Goal: Task Accomplishment & Management: Use online tool/utility

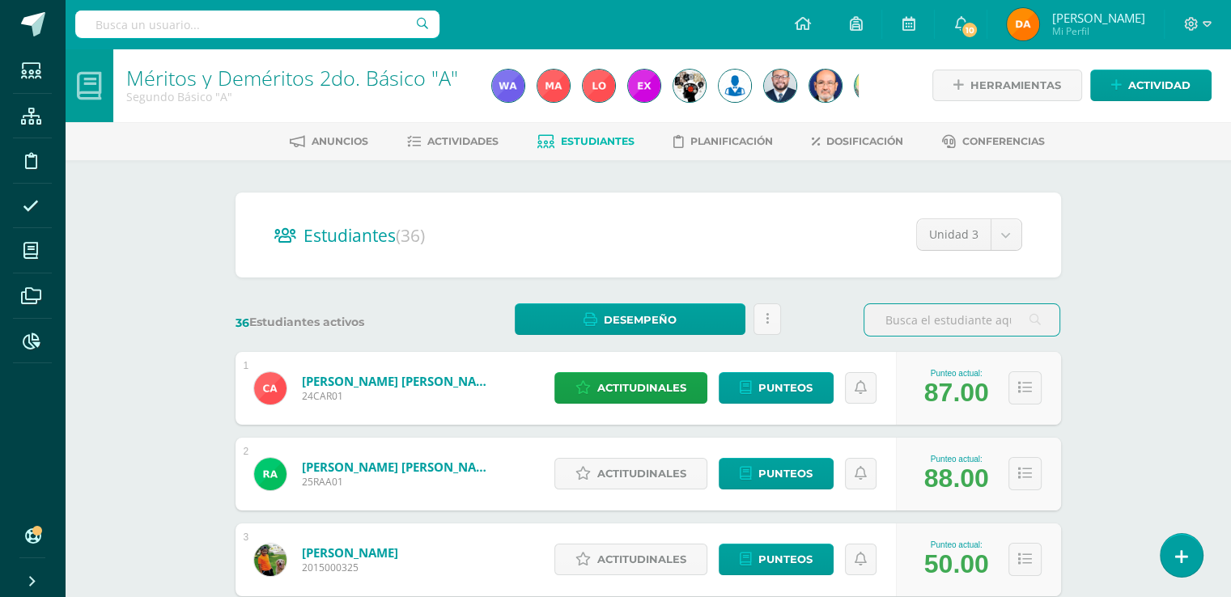
click at [301, 14] on input "text" at bounding box center [257, 25] width 364 height 28
type input "méritos 3ro"
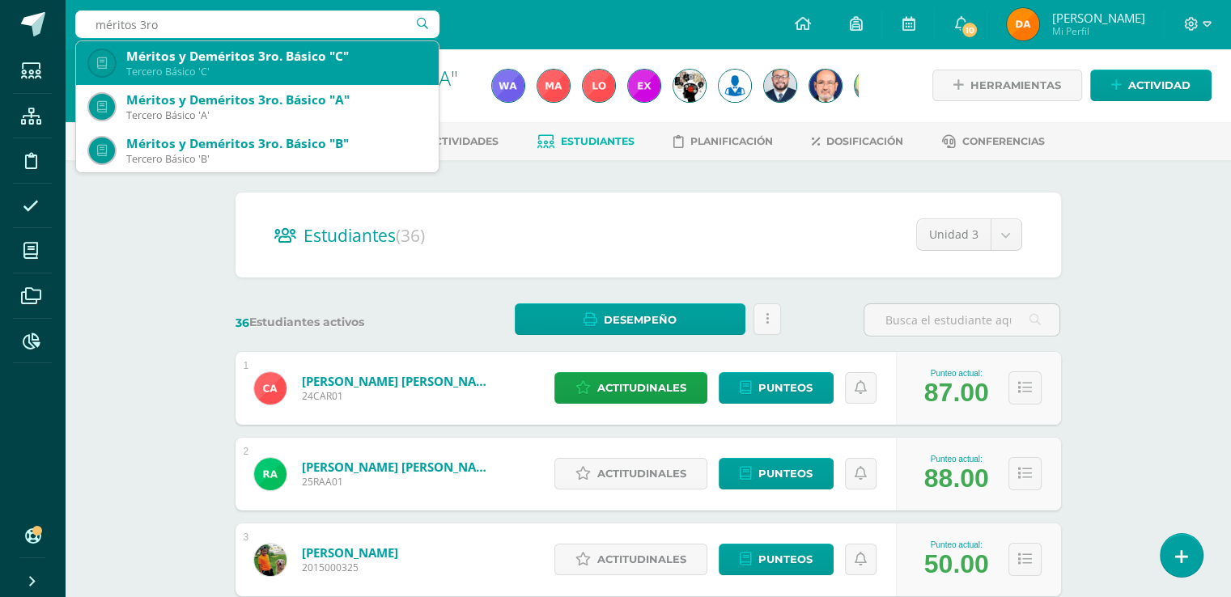
click at [302, 76] on div "Tercero Básico 'C'" at bounding box center [275, 72] width 299 height 14
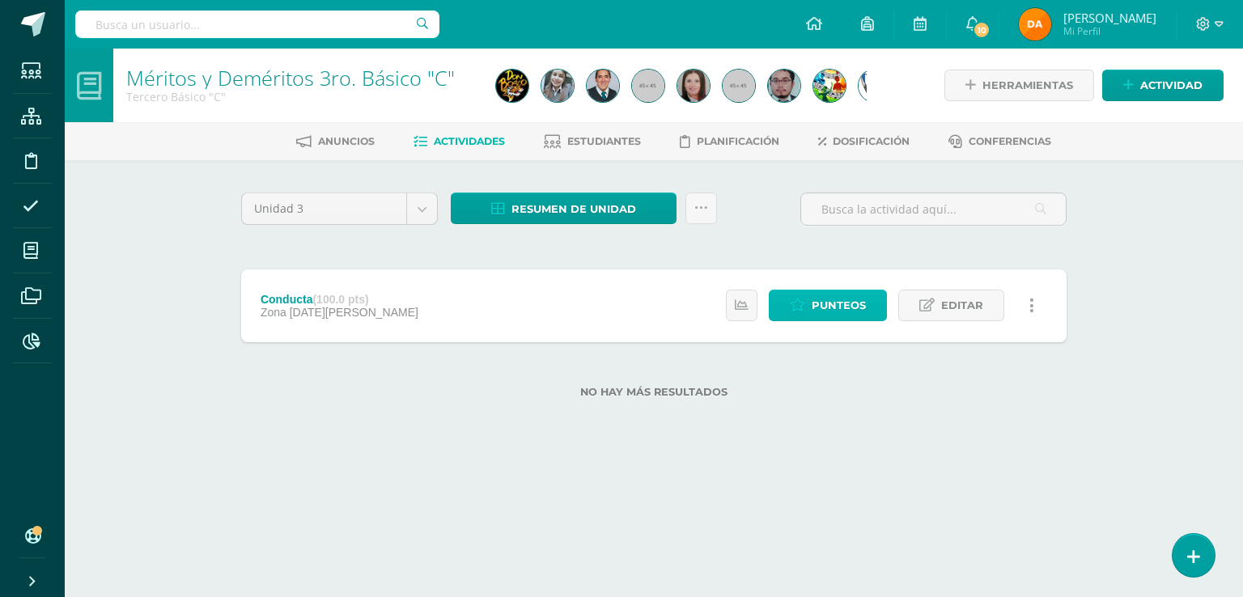
click at [836, 315] on span "Punteos" at bounding box center [839, 306] width 54 height 30
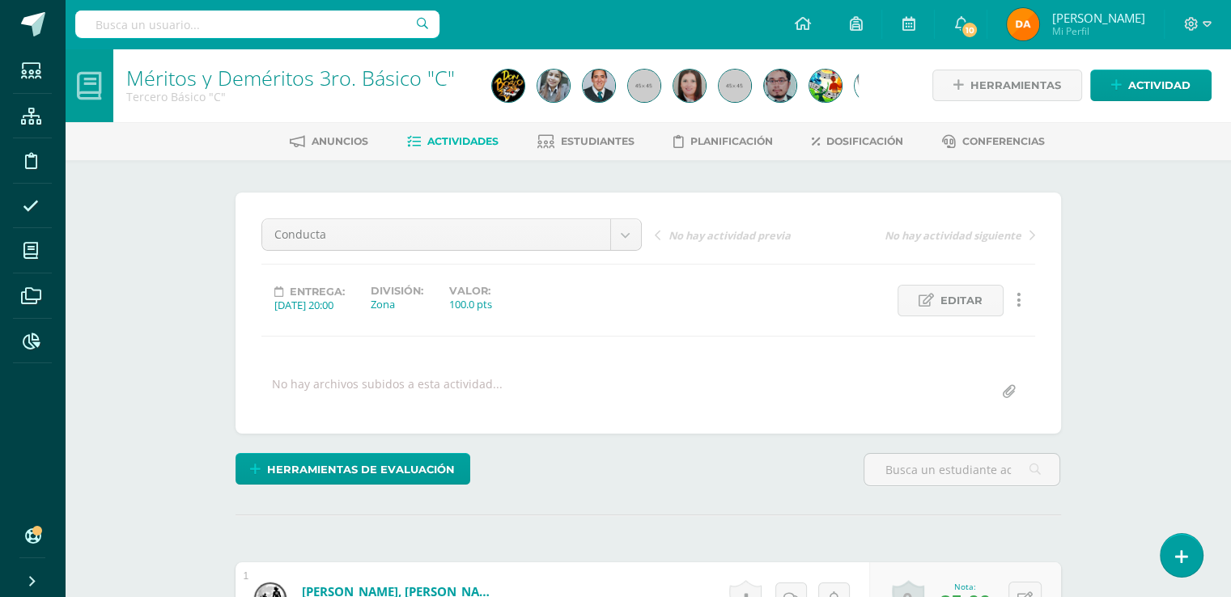
click at [583, 155] on div "Anuncios Actividades Estudiantes Planificación Dosificación Conferencias" at bounding box center [667, 141] width 1205 height 38
click at [580, 142] on span "Estudiantes" at bounding box center [598, 141] width 74 height 12
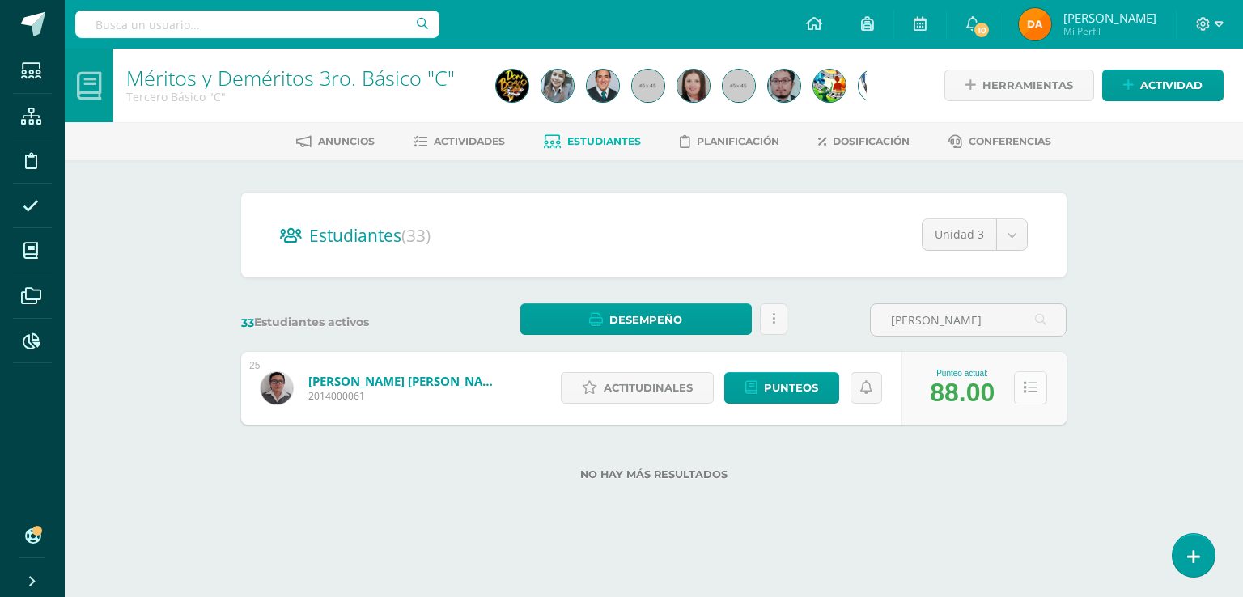
type input "portillo"
click at [1036, 394] on icon at bounding box center [1031, 388] width 14 height 14
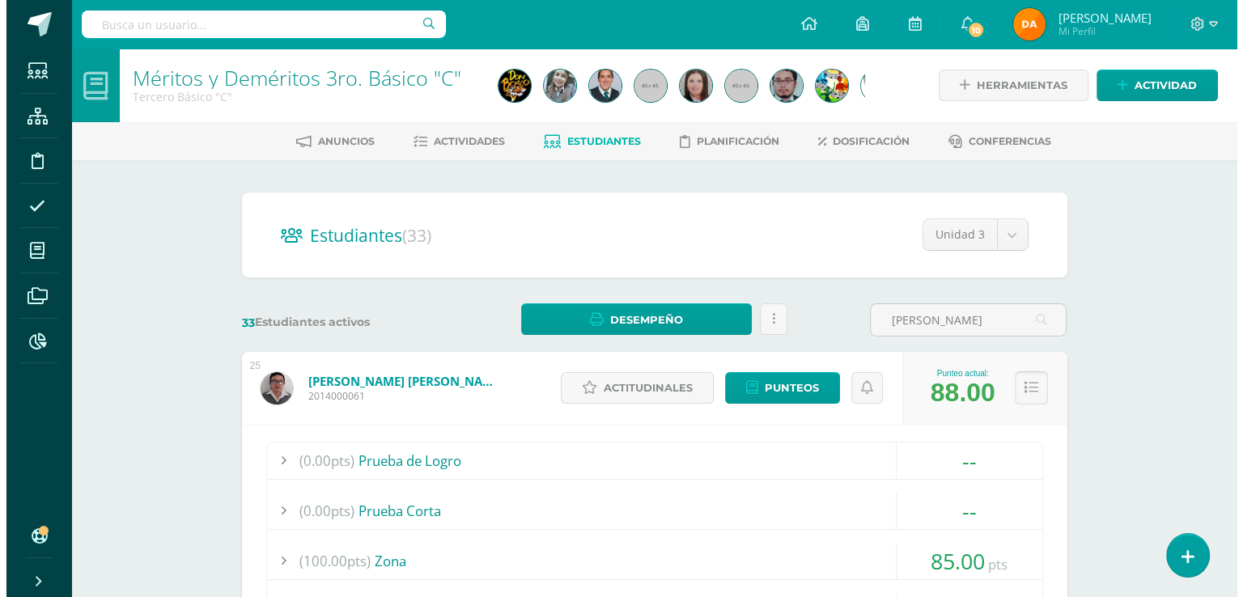
scroll to position [486, 0]
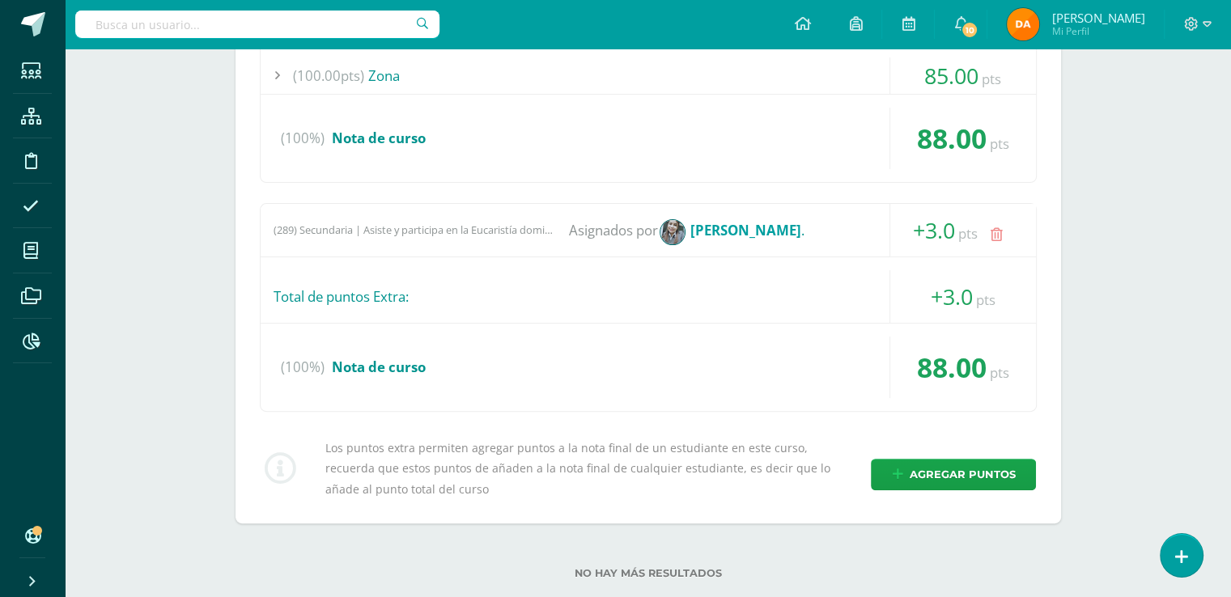
click at [1010, 454] on div "Los puntos extra permiten agregar puntos a la nota final de un estudiante en es…" at bounding box center [648, 469] width 790 height 62
click at [1006, 467] on span "Agregar puntos" at bounding box center [962, 475] width 106 height 30
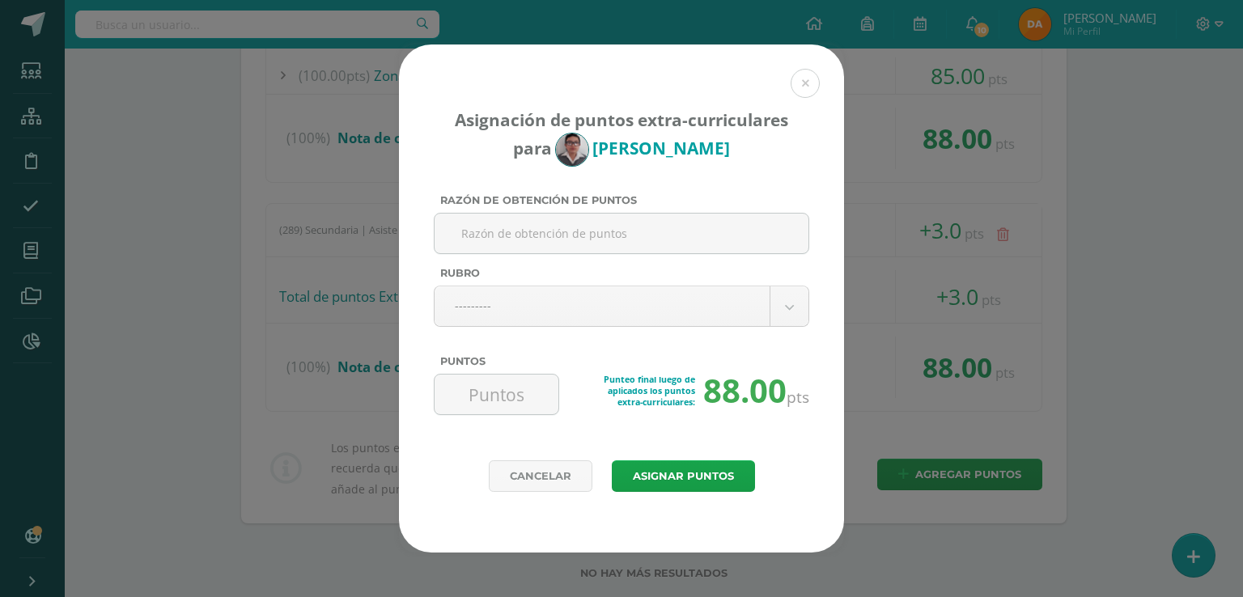
paste input "walquiriasusana@gmail.com"
type input "walquiriasusana@gmail.com"
click at [691, 293] on body "Asignación de puntos extra-curriculares para José Portillo Razón de obtención d…" at bounding box center [621, 72] width 1243 height 1117
click at [693, 243] on body "Asignación de puntos extra-curriculares para José Portillo Razón de obtención d…" at bounding box center [621, 72] width 1243 height 1117
drag, startPoint x: 690, startPoint y: 224, endPoint x: 441, endPoint y: 234, distance: 248.6
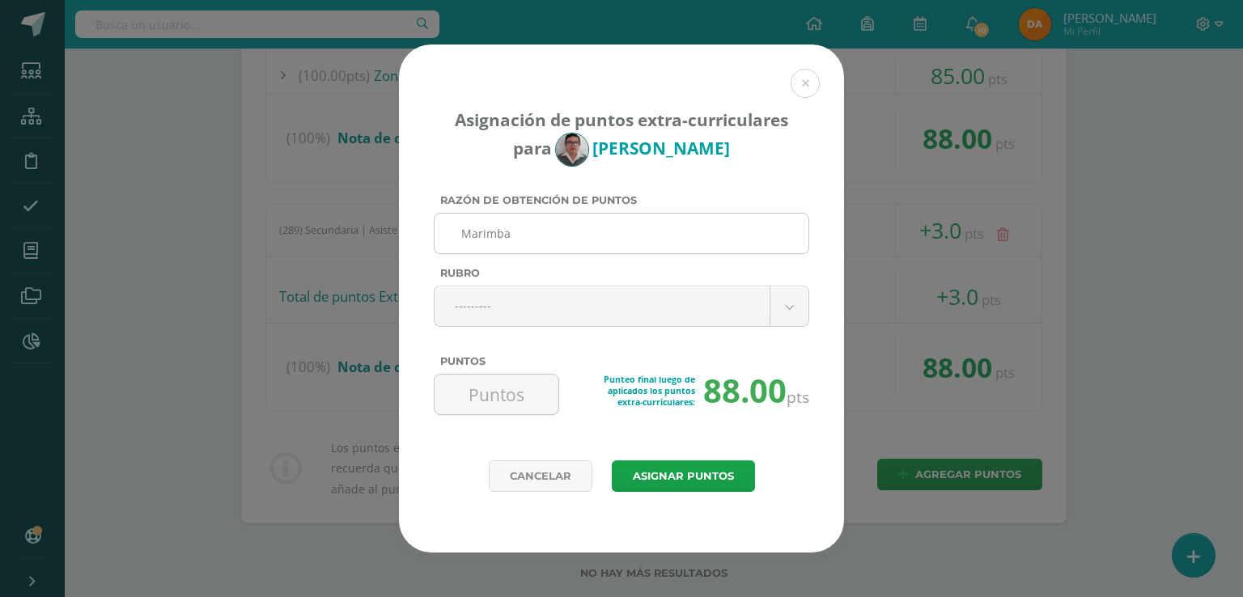
click at [441, 234] on input "Marimba" at bounding box center [621, 234] width 361 height 40
type input "Marimba"
click at [579, 319] on body "Asignación de puntos extra-curriculares para José Portillo Razón de obtención d…" at bounding box center [621, 72] width 1243 height 1117
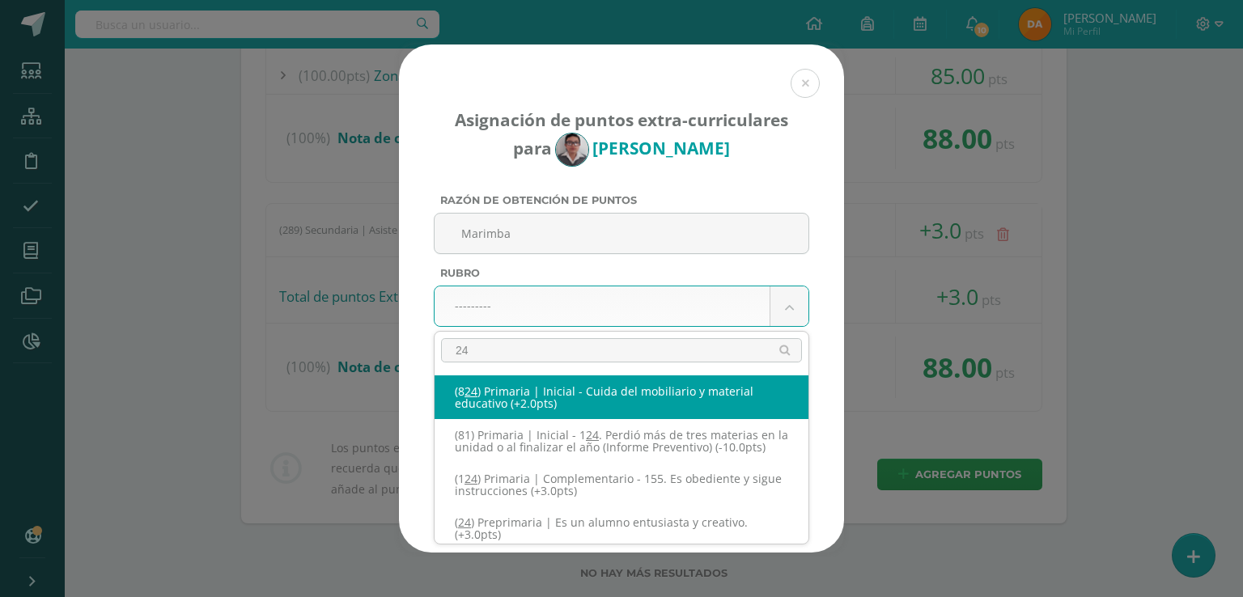
type input "240"
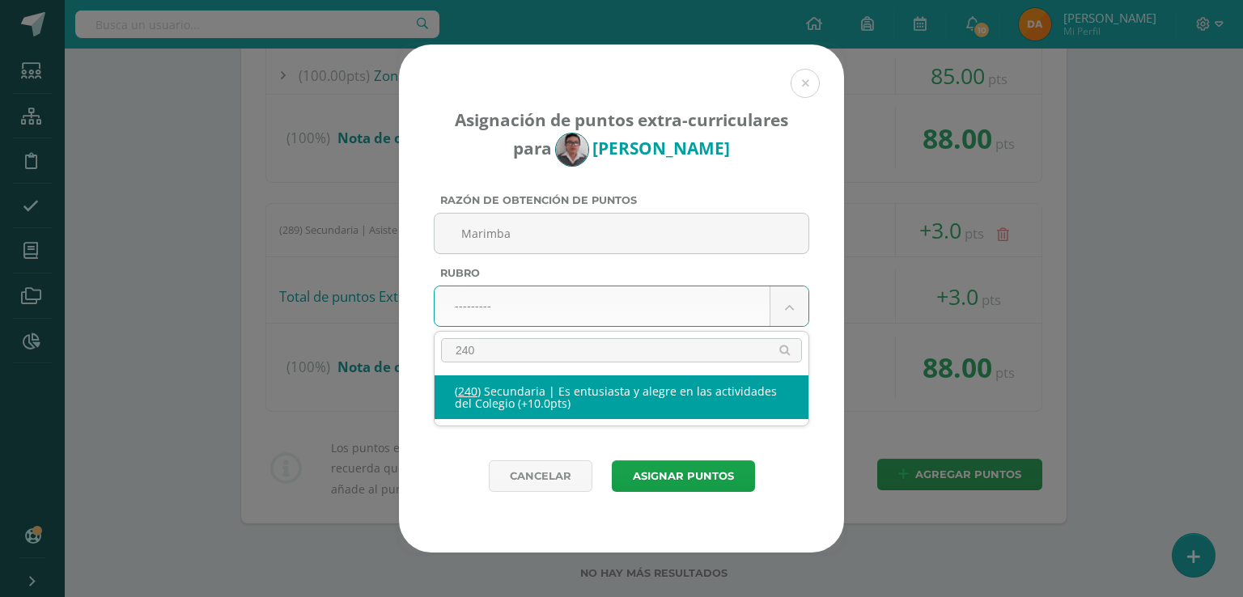
select select "271"
type input "10"
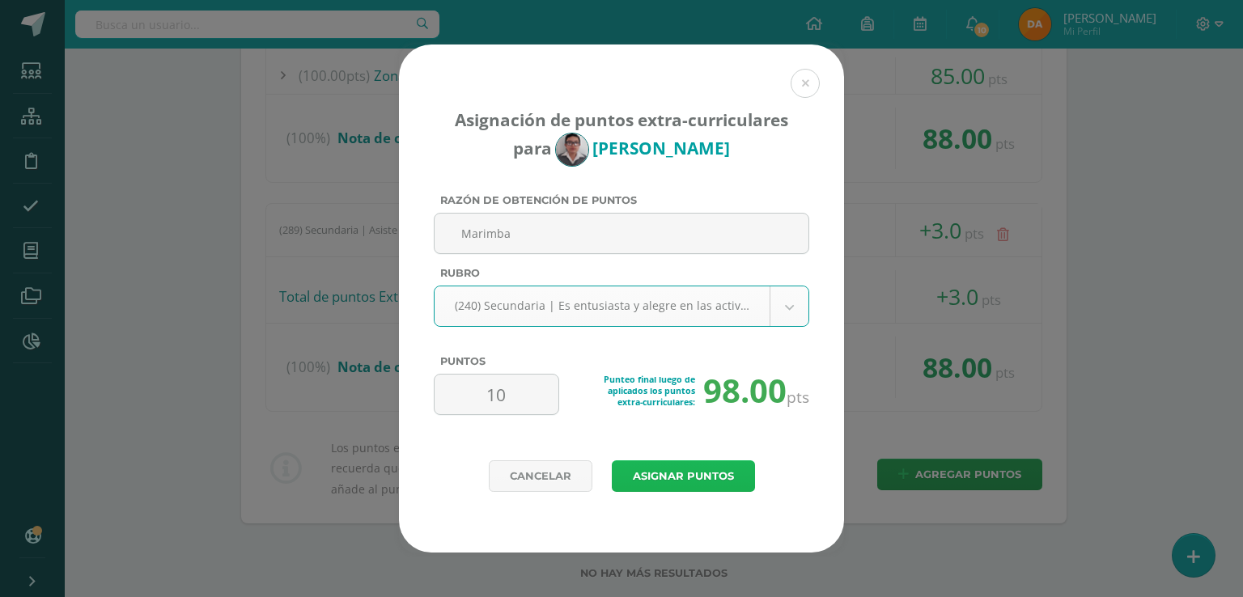
click at [636, 488] on button "Asignar puntos" at bounding box center [683, 476] width 143 height 32
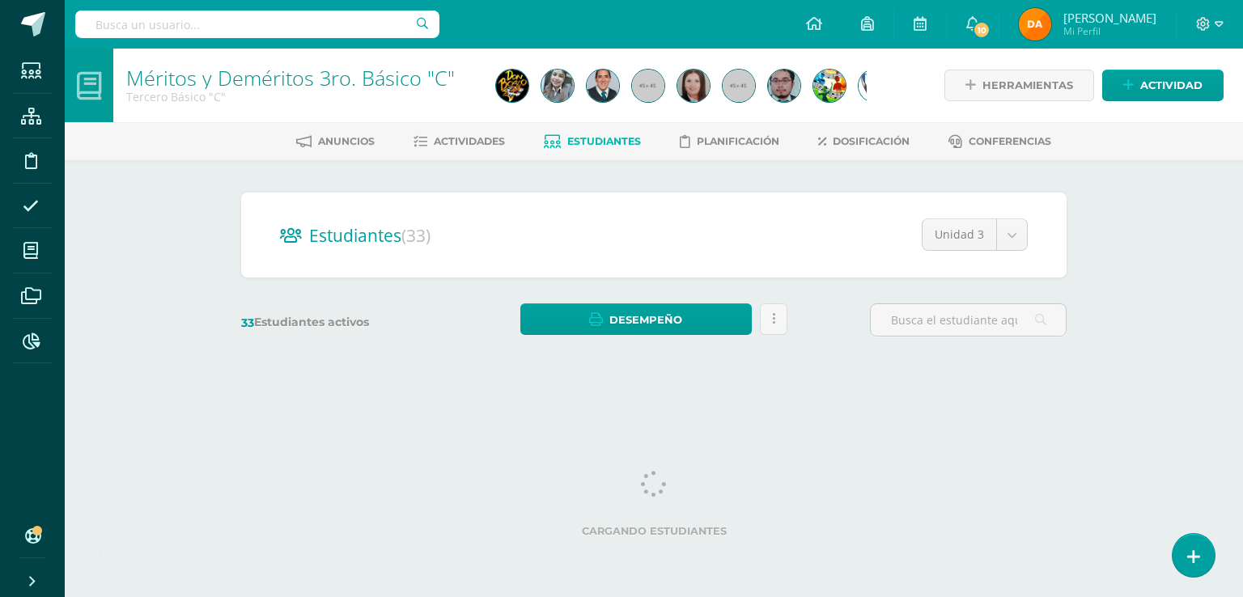
click at [333, 11] on input "text" at bounding box center [257, 25] width 364 height 28
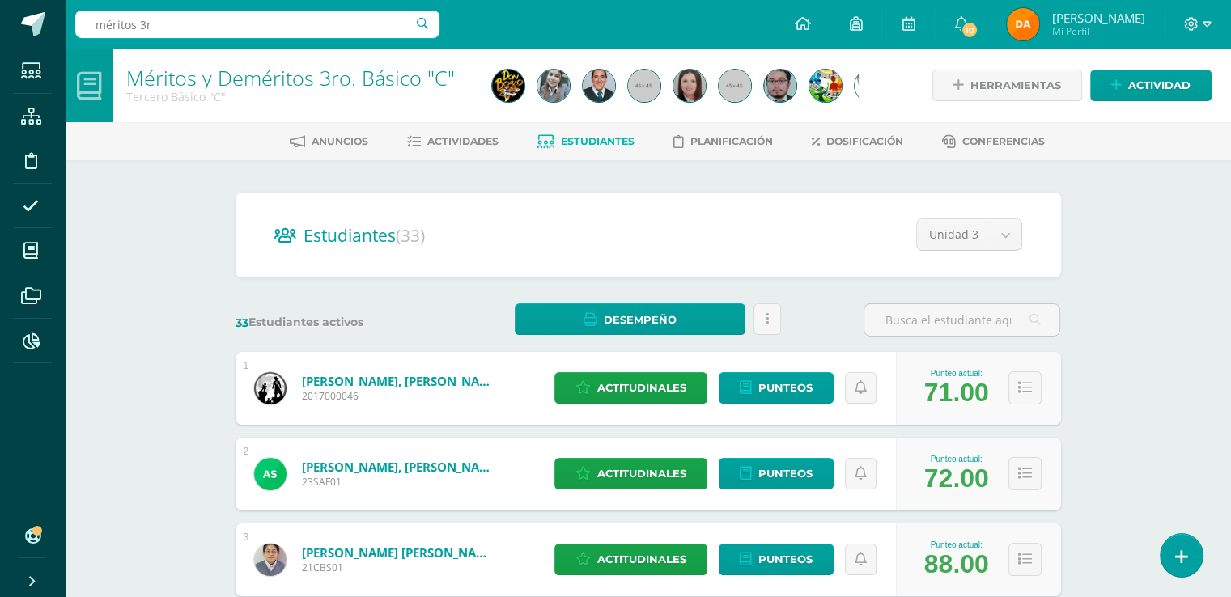
type input "méritos 3ro"
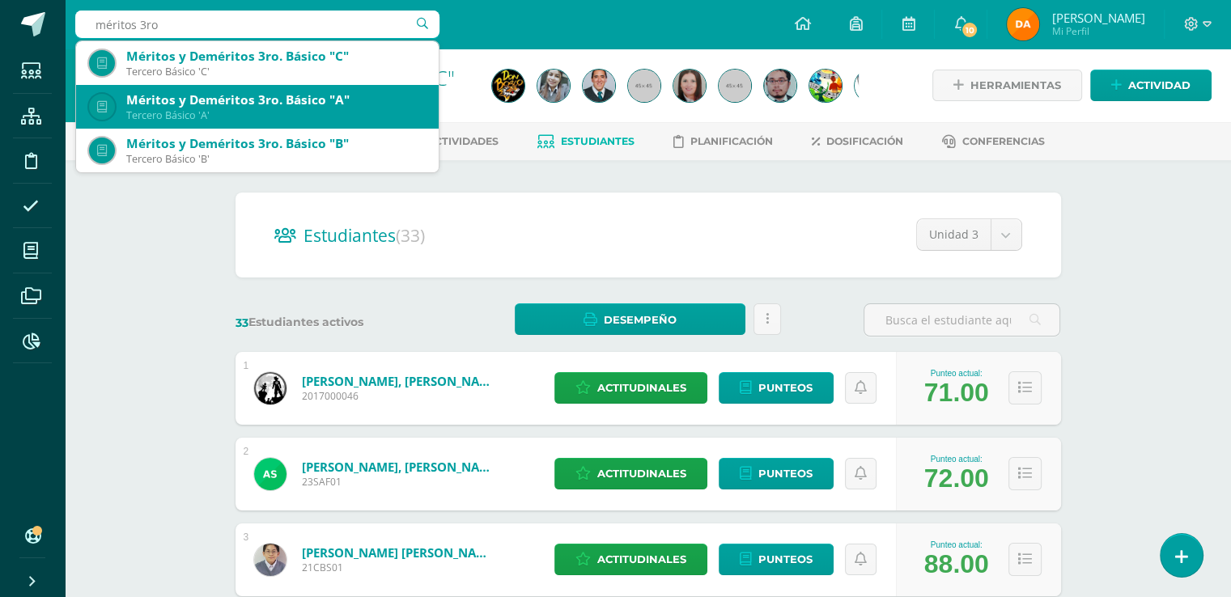
scroll to position [45, 0]
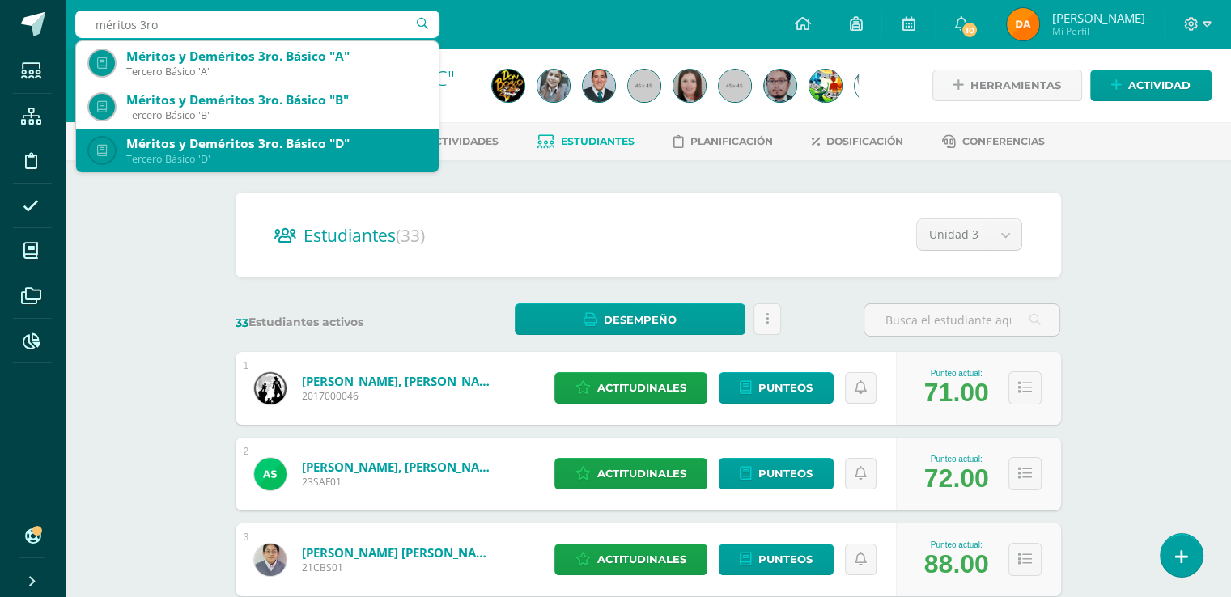
click at [318, 142] on div "Méritos y Deméritos 3ro. Básico "D"" at bounding box center [275, 143] width 299 height 17
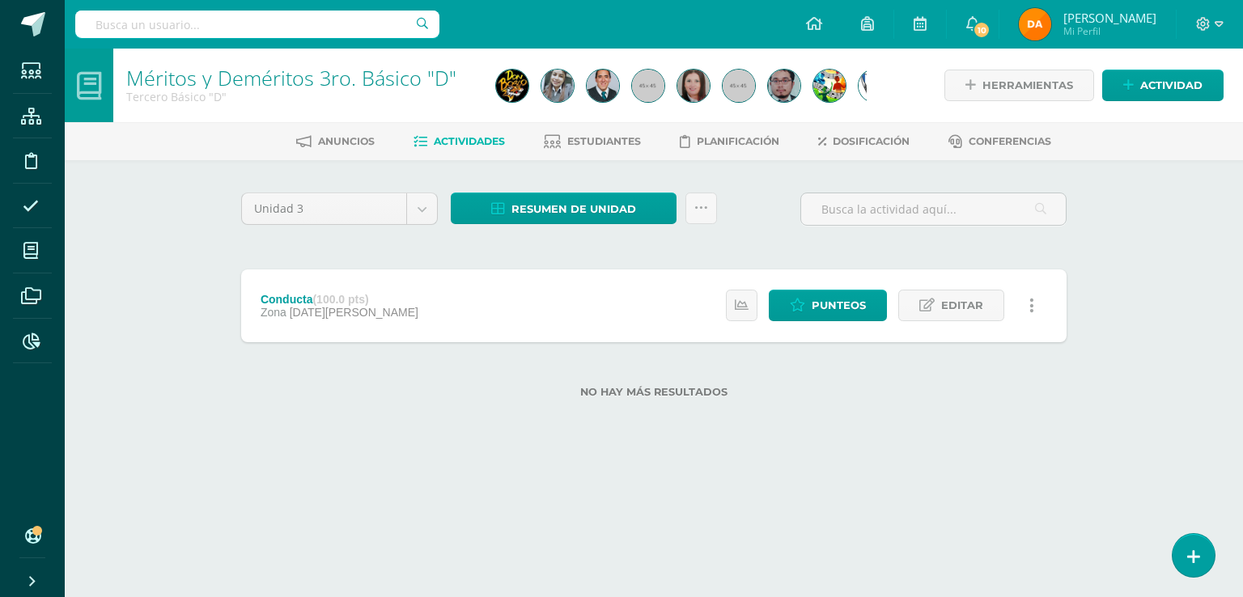
click at [850, 322] on div "Estatus de Actividad: 0 Estudiantes sin calificar 0 Estudiantes con cero Media …" at bounding box center [884, 305] width 365 height 73
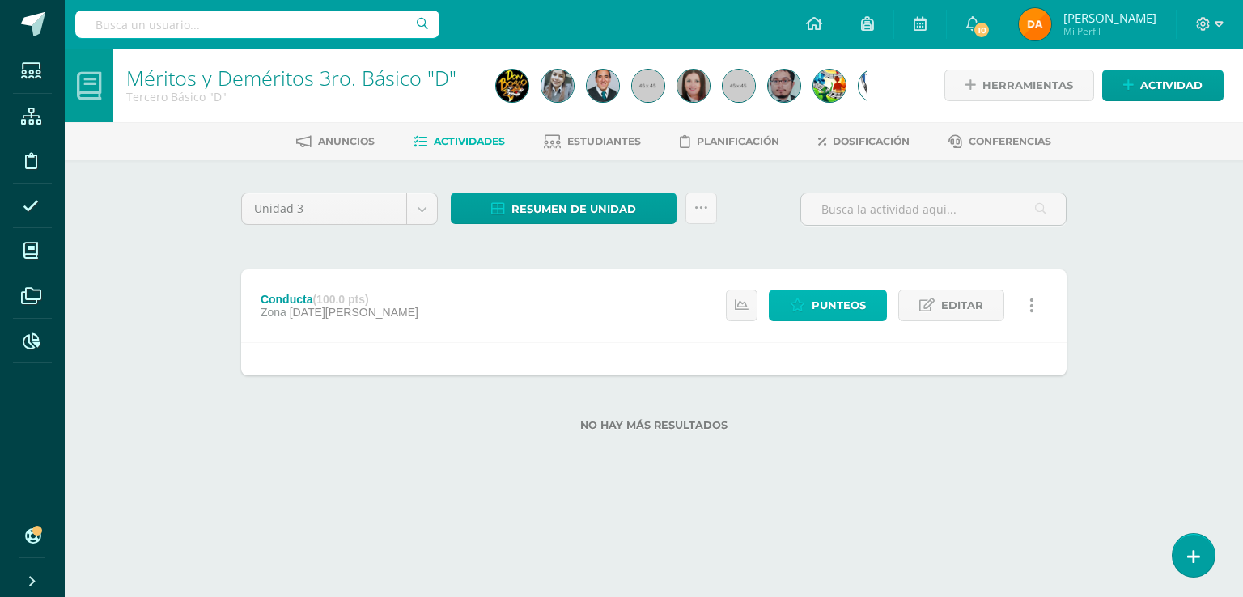
click at [846, 312] on span "Punteos" at bounding box center [839, 306] width 54 height 30
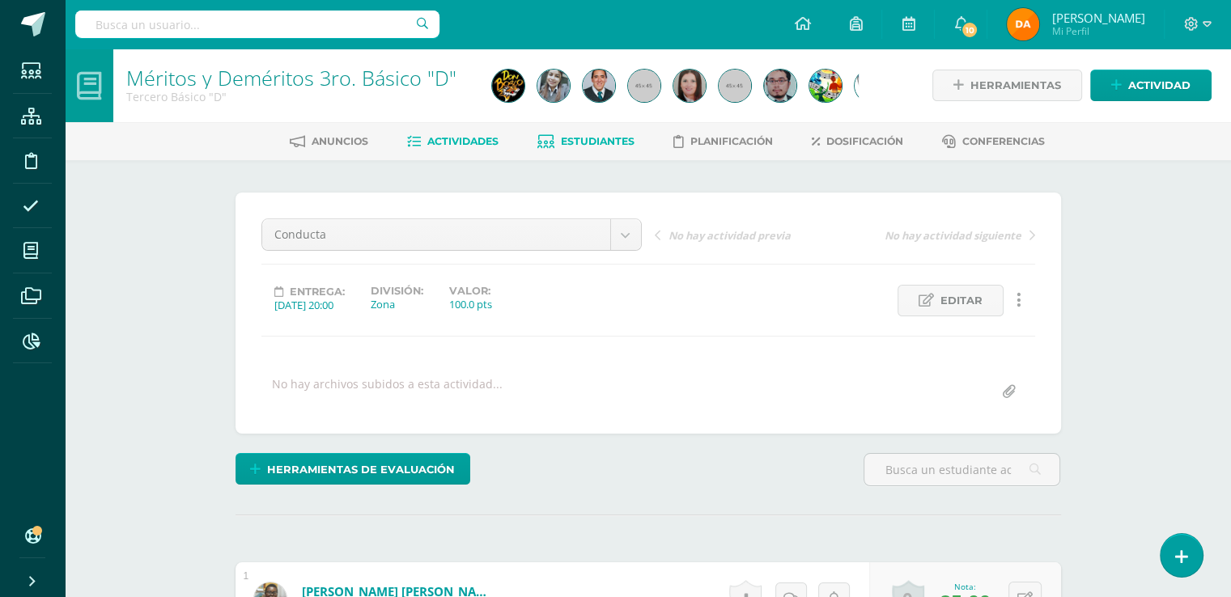
click at [619, 143] on span "Estudiantes" at bounding box center [598, 141] width 74 height 12
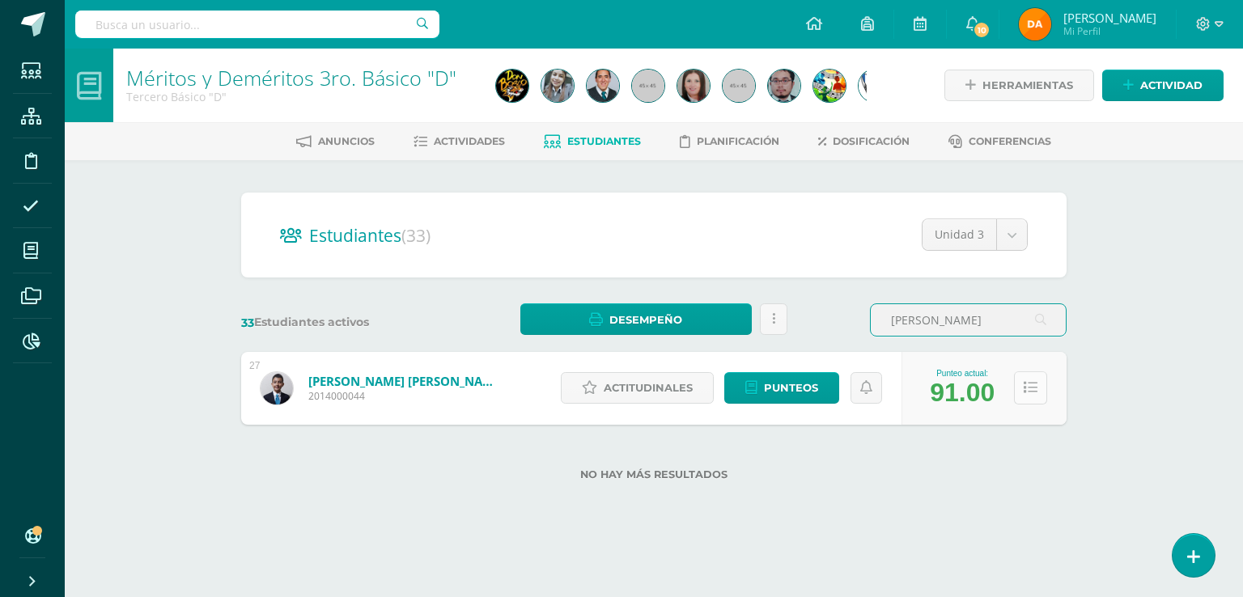
type input "[PERSON_NAME]"
click at [1036, 384] on icon at bounding box center [1031, 388] width 14 height 14
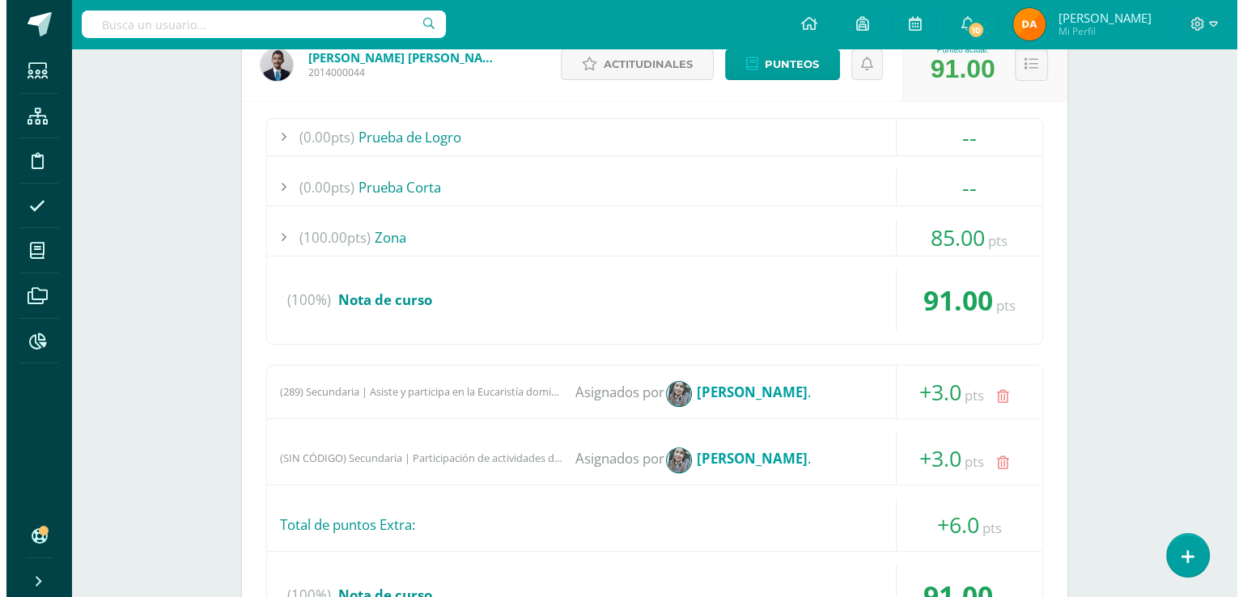
scroll to position [486, 0]
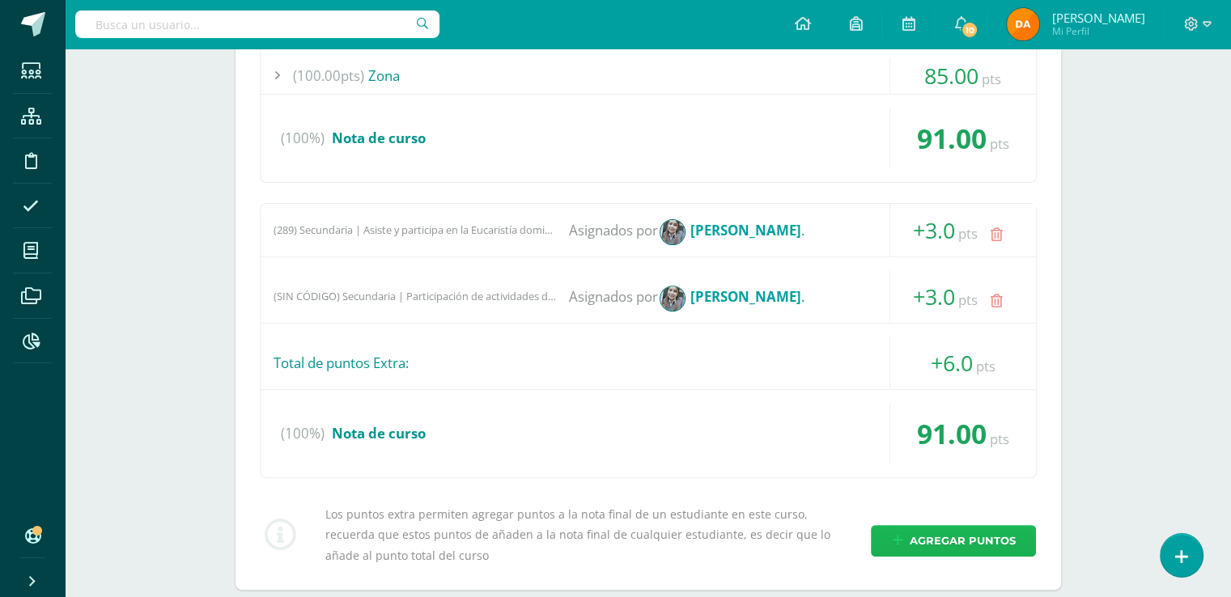
click at [1009, 547] on span "Agregar puntos" at bounding box center [962, 541] width 106 height 30
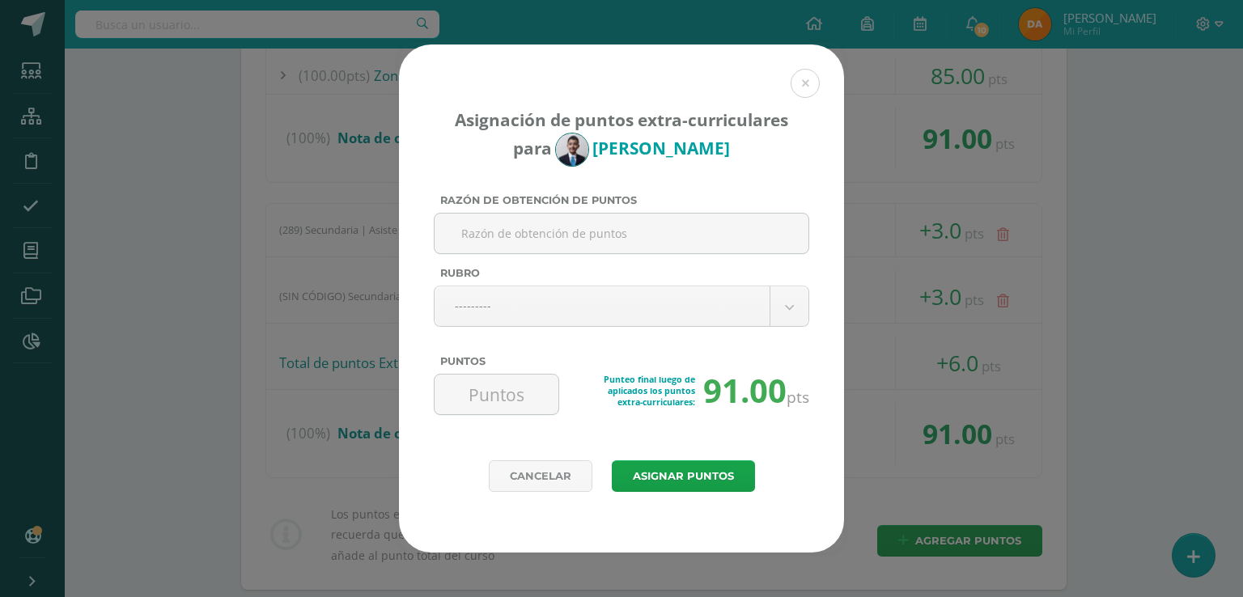
paste input "Marimba"
type input "Marimba"
click at [714, 318] on body "Asignación de puntos extra-curriculares para Ilan Motta Razón de obtención de p…" at bounding box center [621, 105] width 1243 height 1183
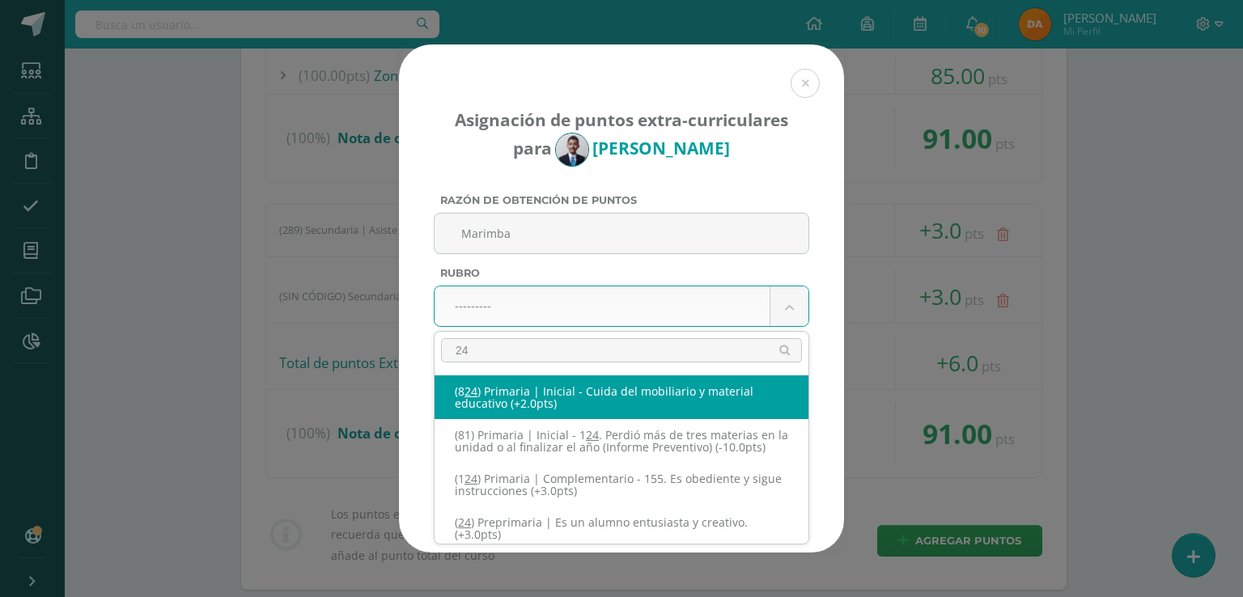
type input "240"
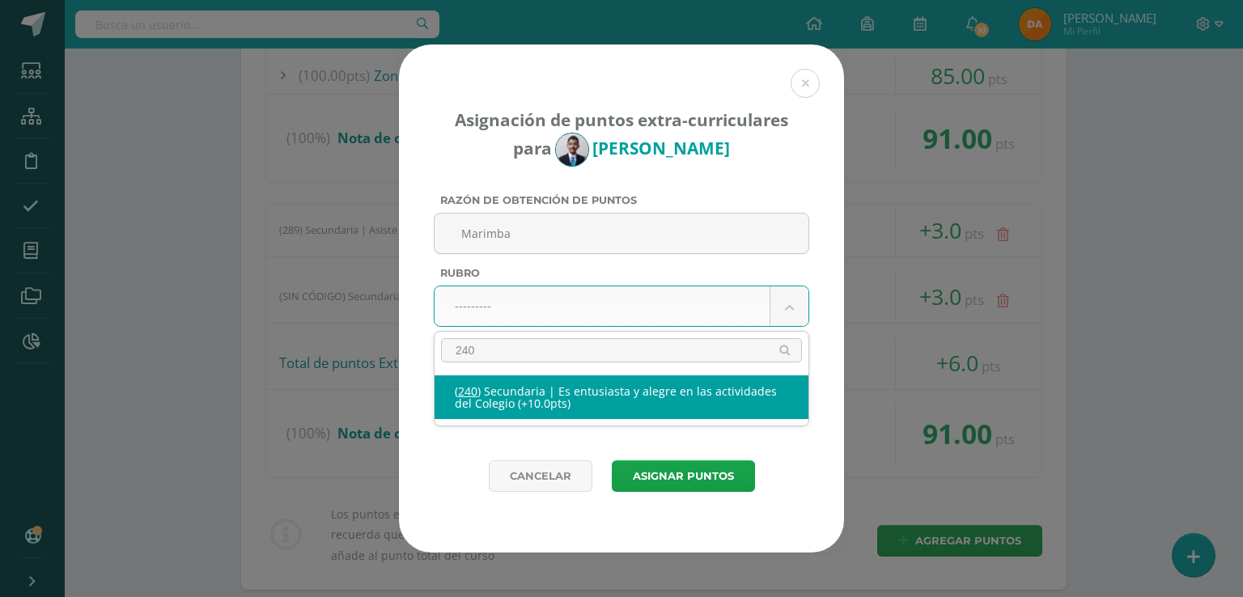
select select "271"
type input "10"
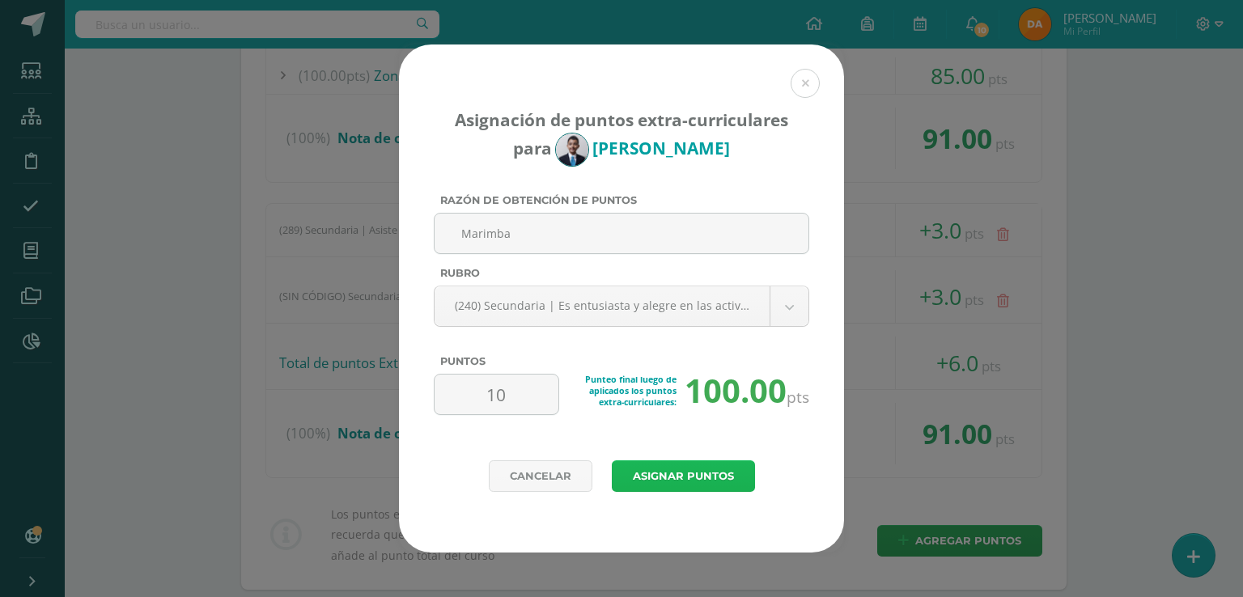
click at [695, 469] on button "Asignar puntos" at bounding box center [683, 476] width 143 height 32
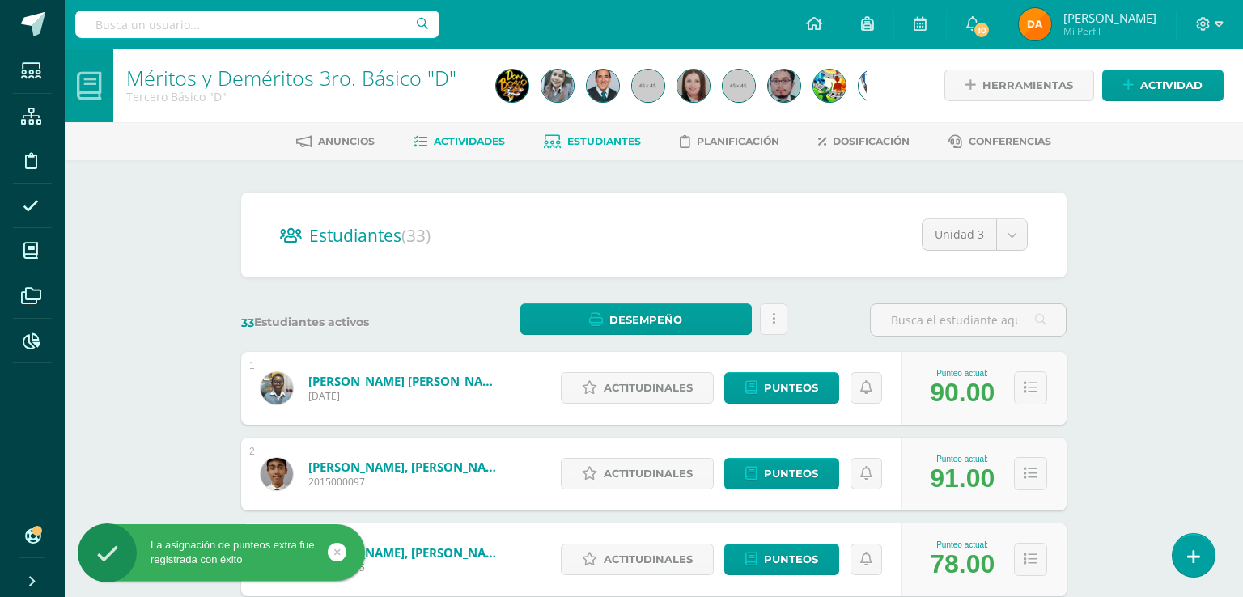
click at [485, 146] on span "Actividades" at bounding box center [469, 141] width 71 height 12
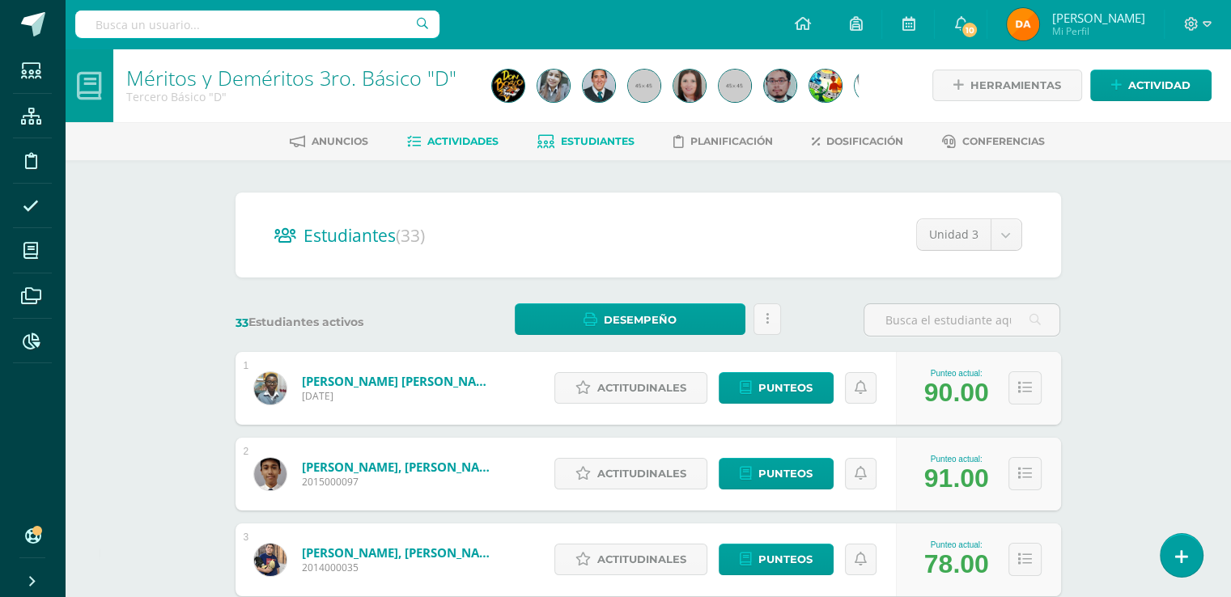
click at [479, 142] on span "Actividades" at bounding box center [462, 141] width 71 height 12
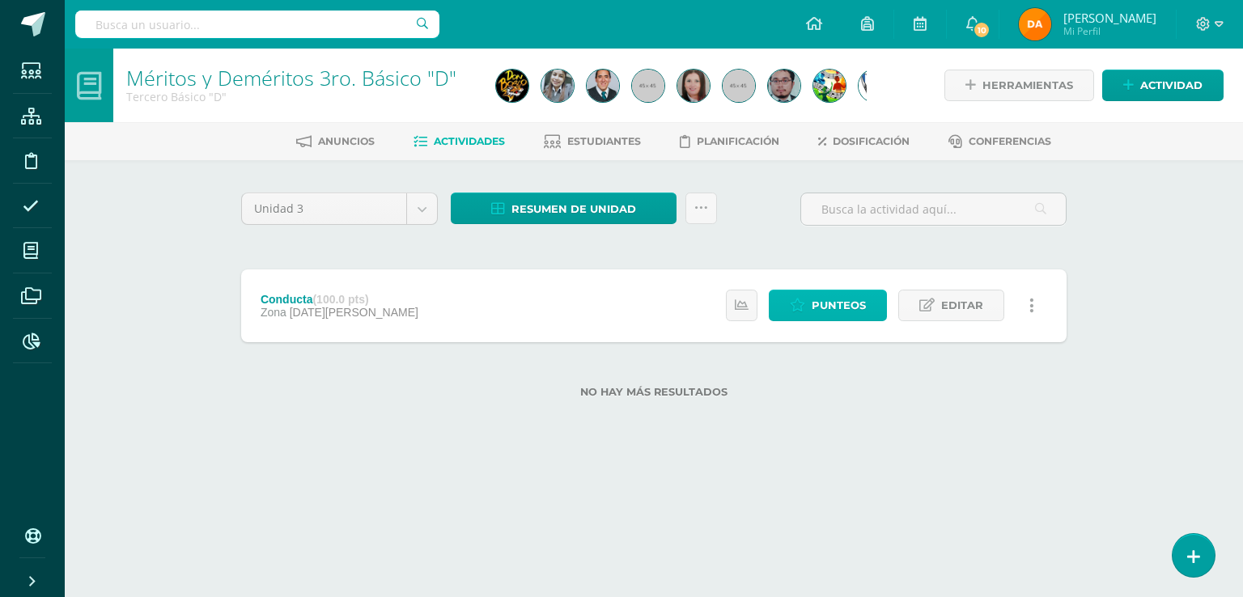
click at [842, 302] on span "Punteos" at bounding box center [839, 306] width 54 height 30
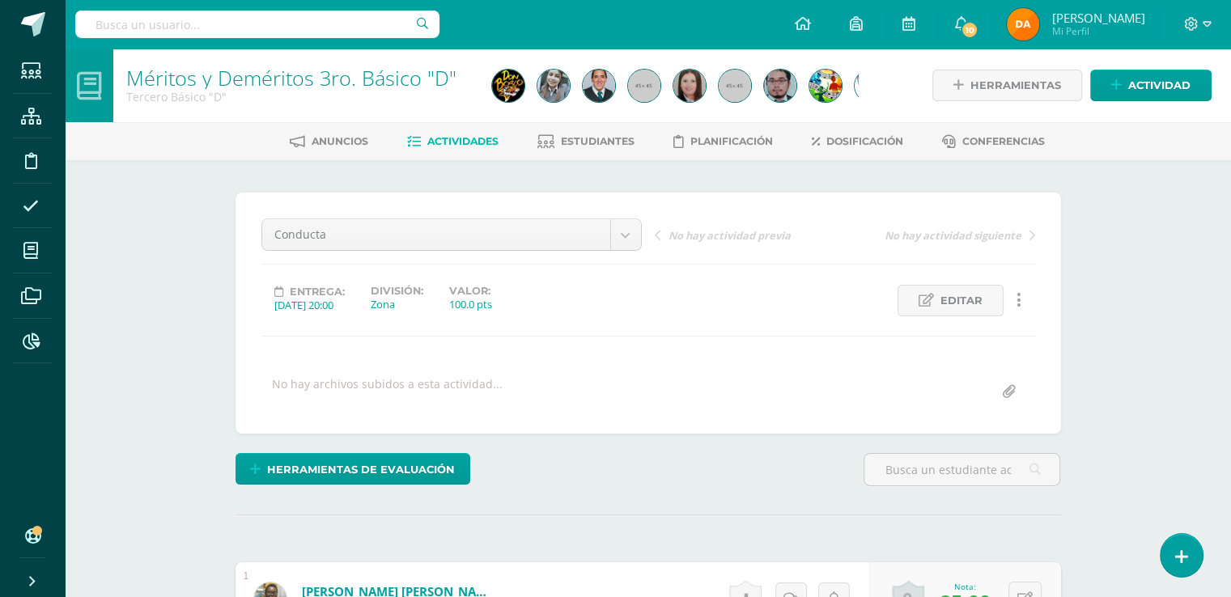
click at [327, 27] on input "text" at bounding box center [257, 25] width 364 height 28
type input "c"
type input "méritos 4to"
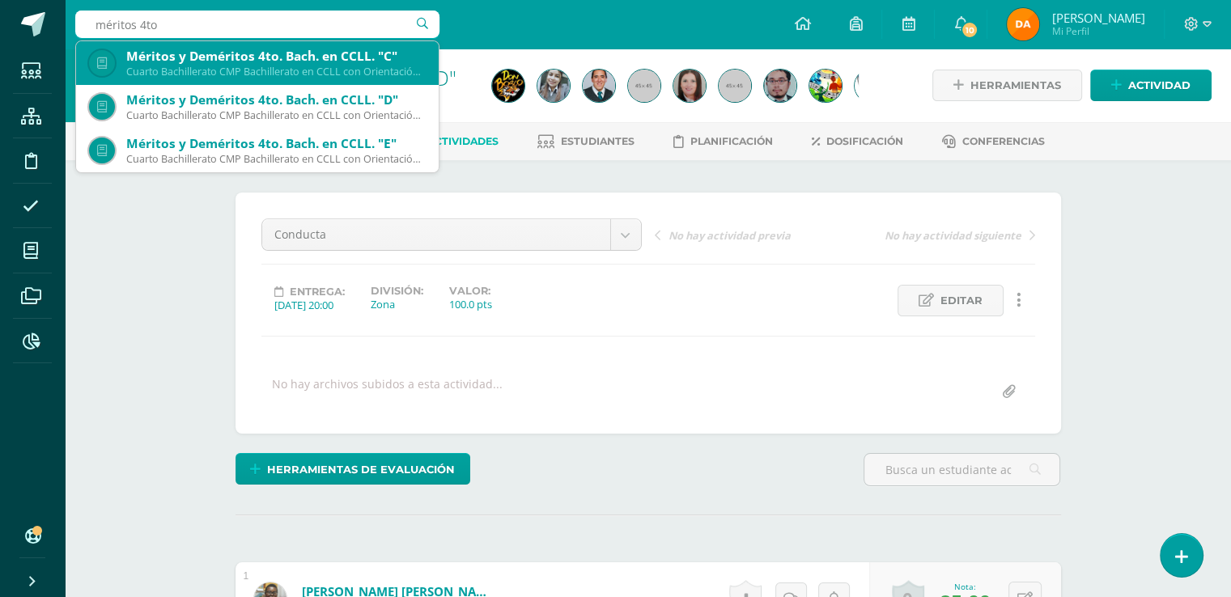
click at [338, 62] on div "Méritos y Deméritos 4to. Bach. en CCLL. "C"" at bounding box center [275, 56] width 299 height 17
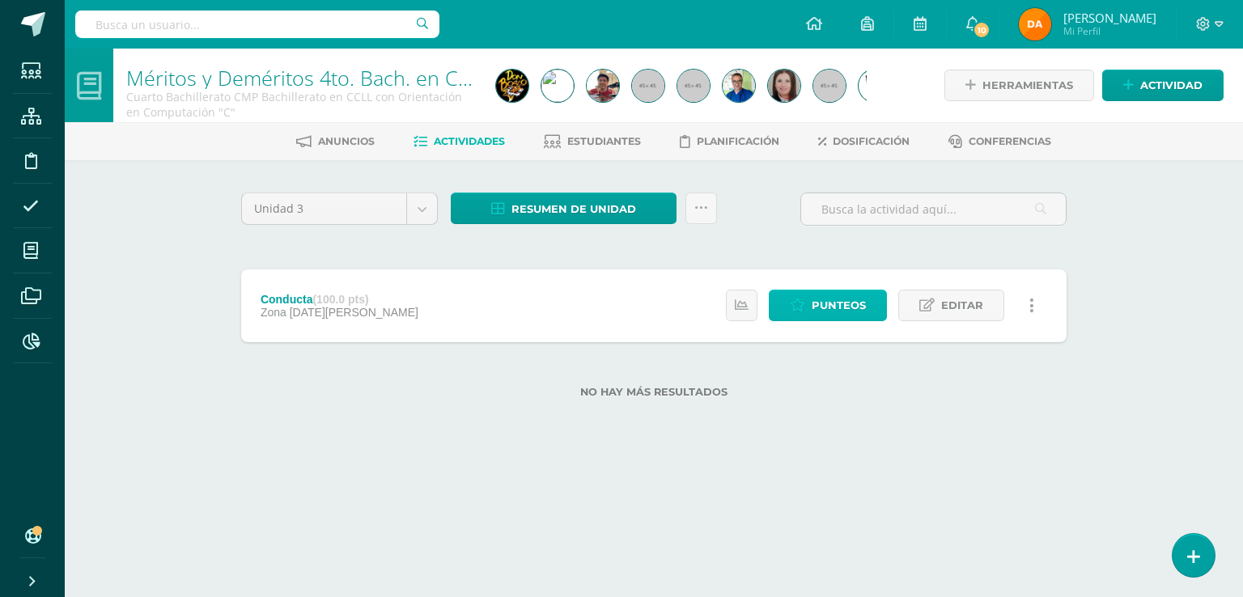
click at [821, 299] on span "Punteos" at bounding box center [839, 306] width 54 height 30
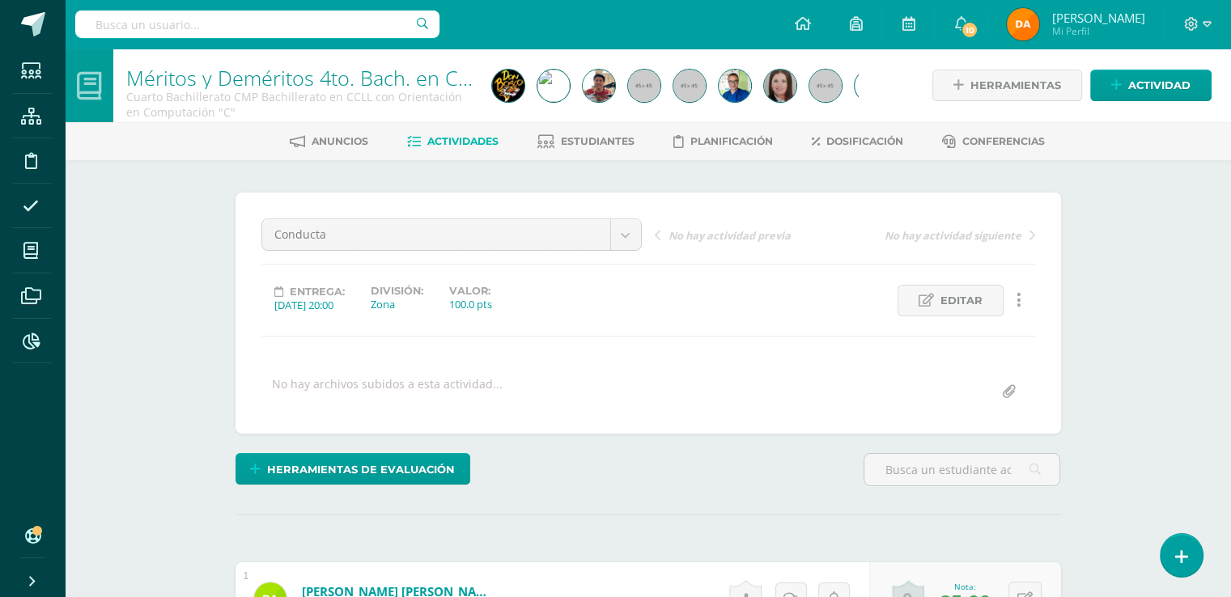
click at [586, 126] on div "Anuncios Actividades Estudiantes Planificación Dosificación Conferencias" at bounding box center [667, 141] width 1205 height 38
click at [592, 138] on span "Estudiantes" at bounding box center [598, 141] width 74 height 12
